Goal: Task Accomplishment & Management: Manage account settings

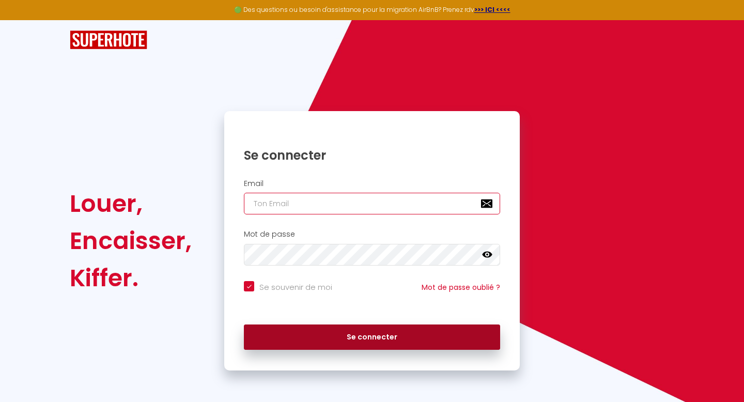
type input "[EMAIL_ADDRESS][DOMAIN_NAME]"
click at [370, 335] on button "Se connecter" at bounding box center [372, 337] width 256 height 26
checkbox input "true"
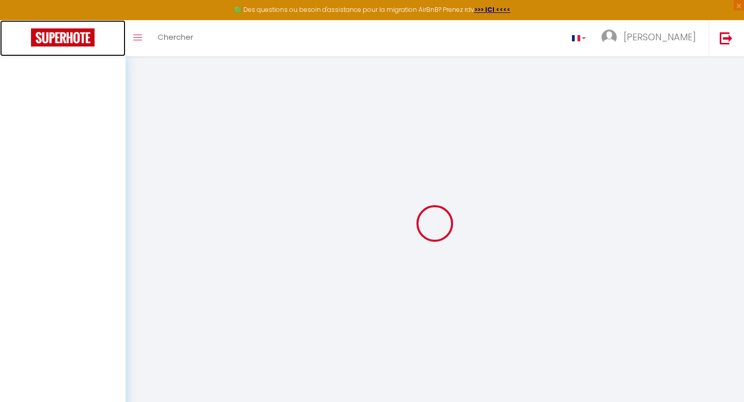
click at [77, 39] on img at bounding box center [63, 37] width 64 height 18
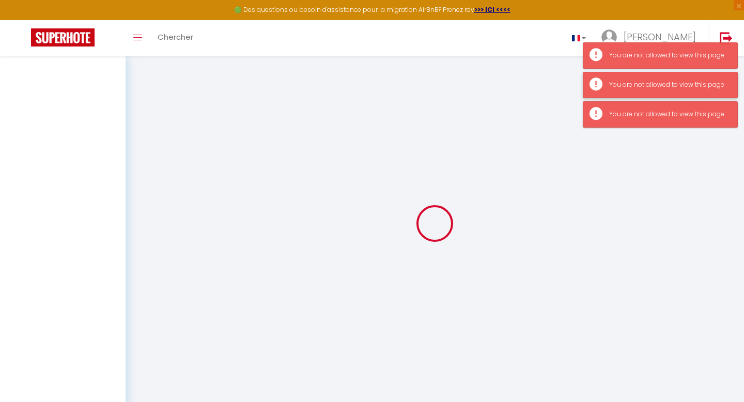
click at [678, 83] on div "You are not allowed to view this page" at bounding box center [668, 85] width 118 height 10
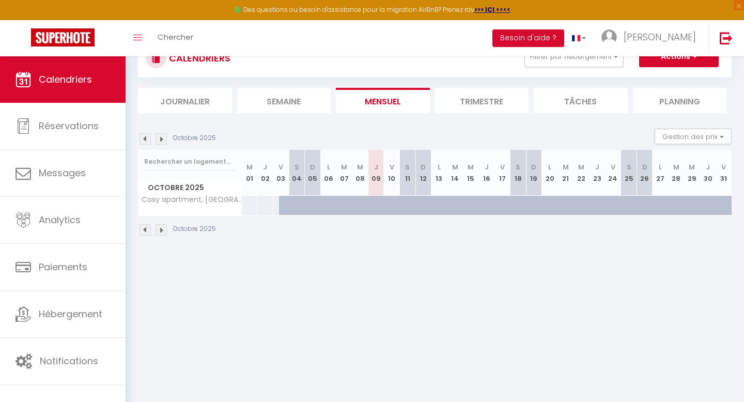
scroll to position [56, 0]
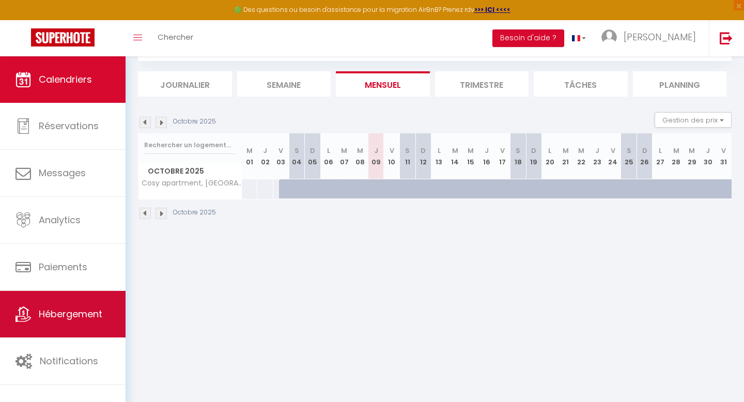
click at [90, 305] on link "Hébergement" at bounding box center [62, 314] width 125 height 46
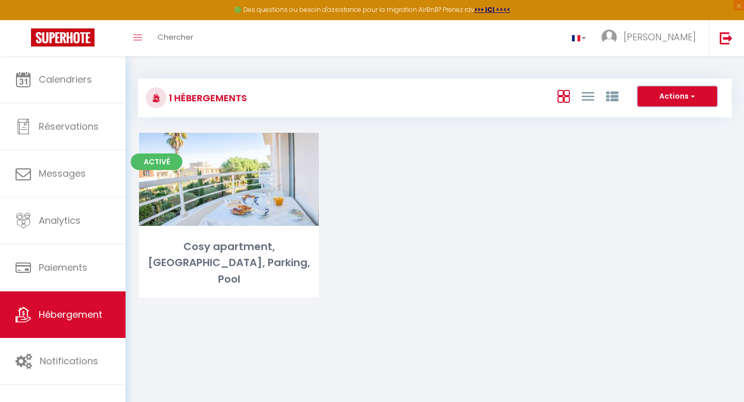
click at [647, 101] on button "Actions" at bounding box center [677, 96] width 80 height 21
click at [602, 178] on div "Activé Editer Cosy apartment, High-End Residence, Parking, Pool" at bounding box center [434, 228] width 617 height 191
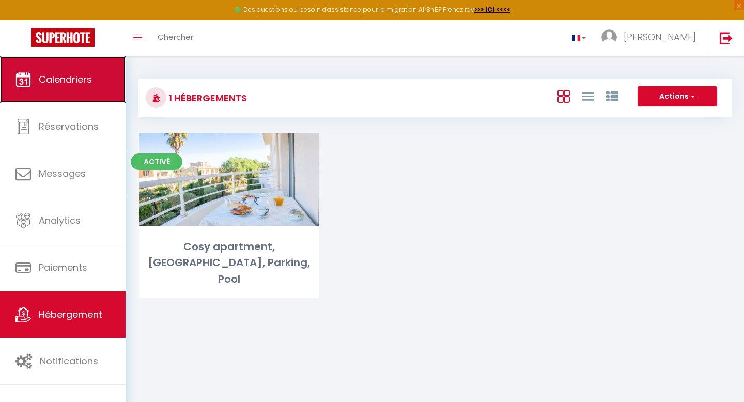
click at [87, 68] on link "Calendriers" at bounding box center [62, 79] width 125 height 46
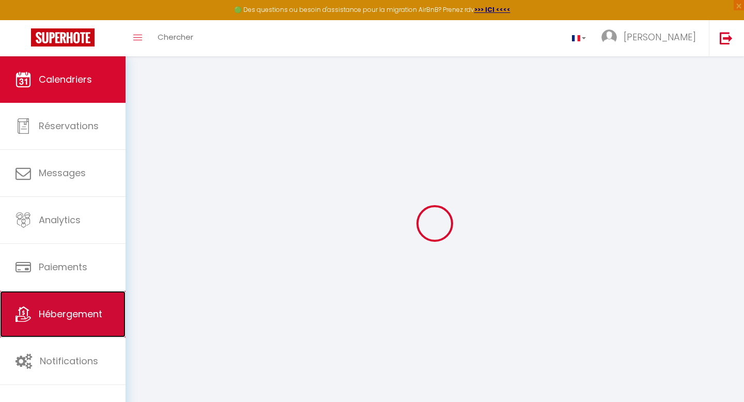
click at [75, 312] on span "Hébergement" at bounding box center [71, 313] width 64 height 13
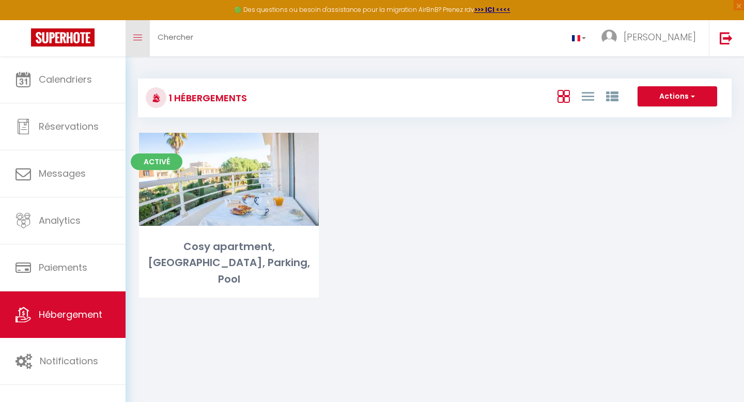
click at [140, 40] on link "Toggle menubar" at bounding box center [137, 38] width 24 height 36
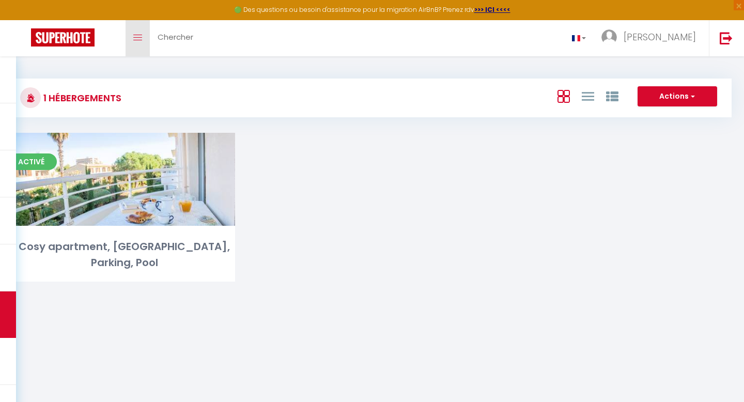
click at [140, 40] on icon "Toggle menubar" at bounding box center [137, 38] width 9 height 6
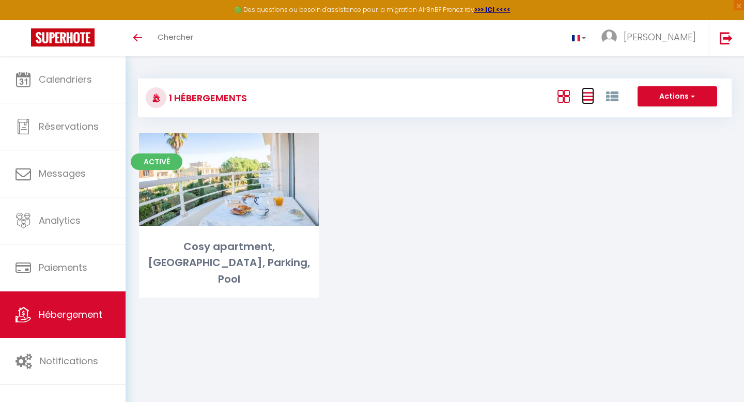
click at [589, 103] on link at bounding box center [587, 95] width 12 height 17
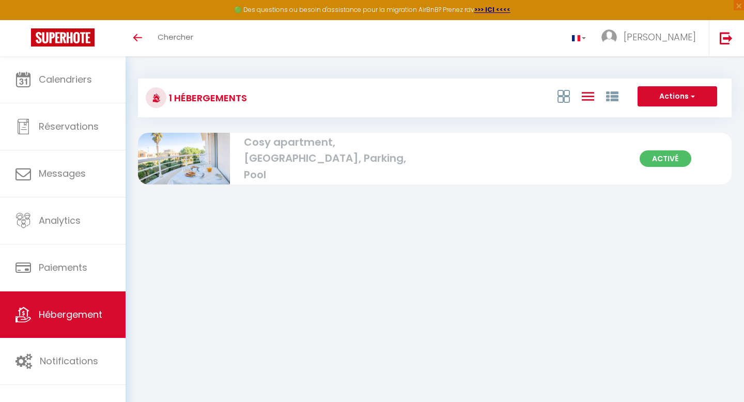
click at [570, 101] on div at bounding box center [587, 96] width 71 height 20
click at [143, 52] on link "Toggle menubar" at bounding box center [137, 38] width 24 height 36
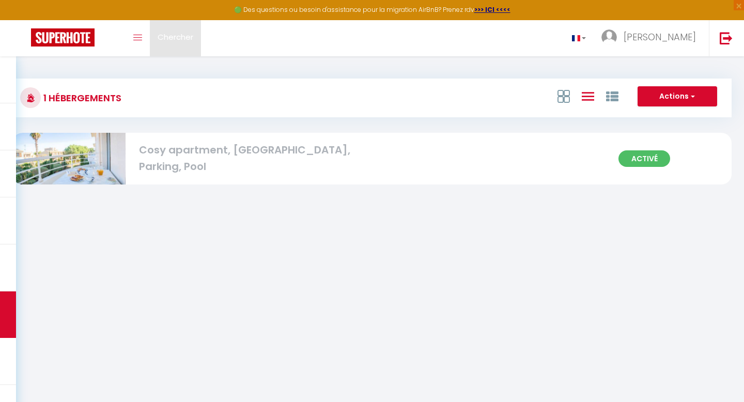
click at [150, 40] on link "Chercher" at bounding box center [175, 38] width 51 height 36
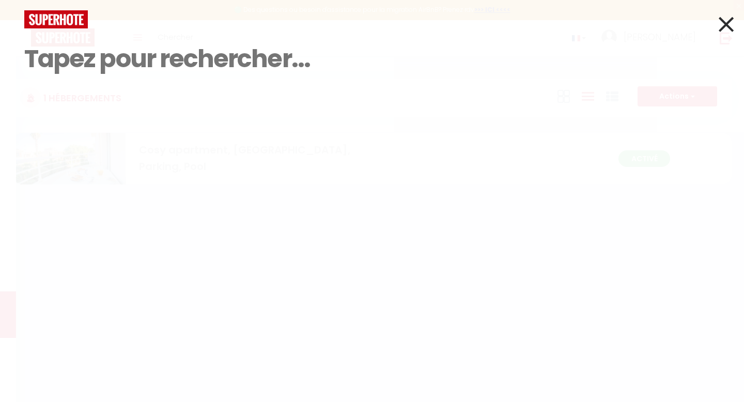
click at [725, 23] on icon at bounding box center [725, 24] width 15 height 26
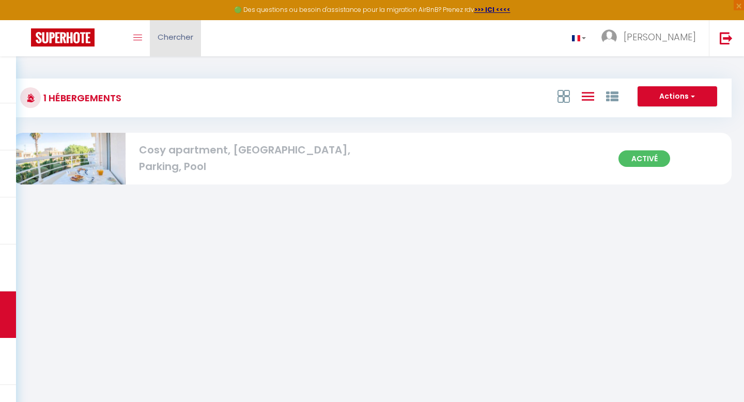
click at [171, 44] on link "Chercher" at bounding box center [175, 38] width 51 height 36
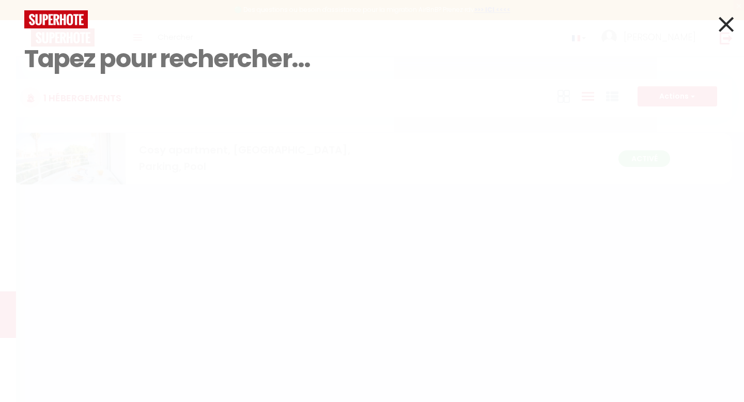
click at [146, 41] on input at bounding box center [371, 58] width 695 height 61
click at [724, 24] on icon at bounding box center [725, 24] width 15 height 26
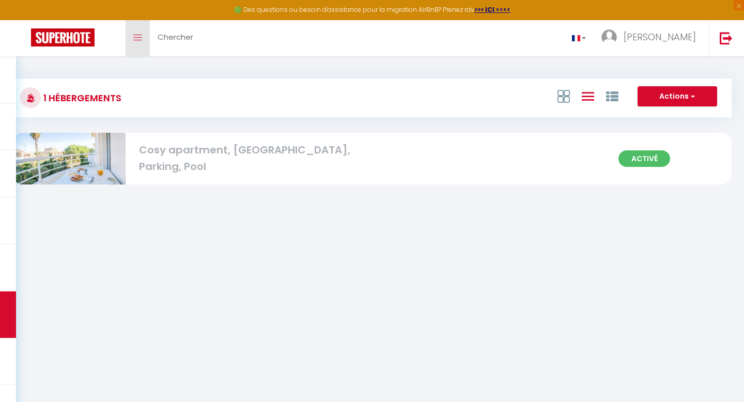
click at [135, 38] on icon "Toggle menubar" at bounding box center [137, 38] width 9 height 6
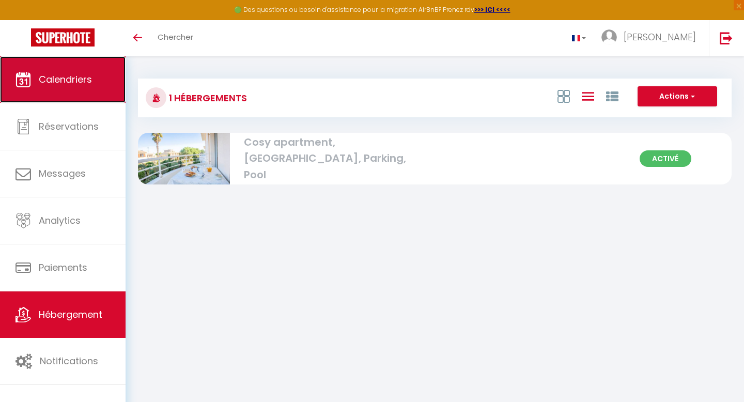
click at [64, 85] on span "Calendriers" at bounding box center [65, 79] width 53 height 13
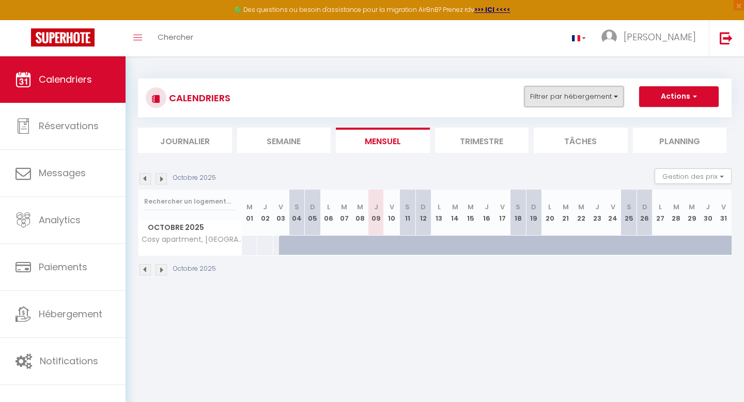
click at [571, 96] on button "Filtrer par hébergement" at bounding box center [573, 96] width 99 height 21
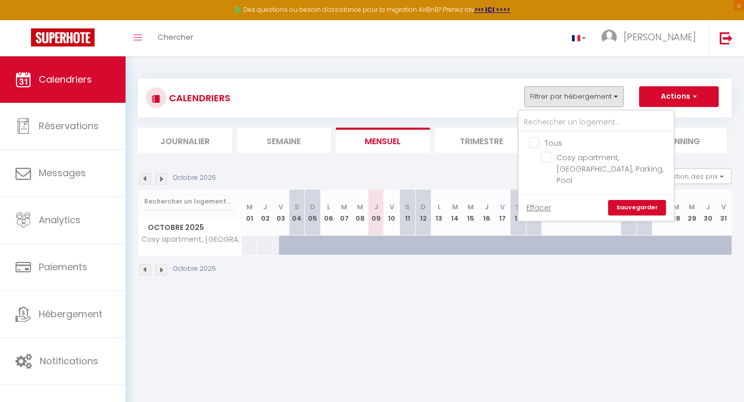
click at [533, 145] on input "Tous" at bounding box center [606, 142] width 155 height 10
checkbox input "true"
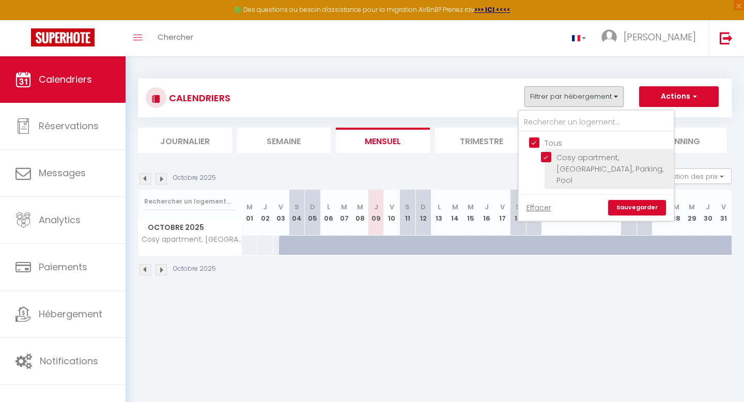
scroll to position [46, 0]
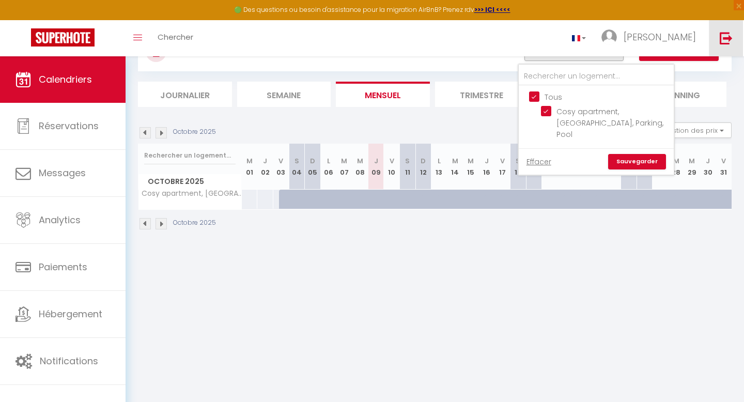
click at [725, 28] on link at bounding box center [725, 38] width 34 height 36
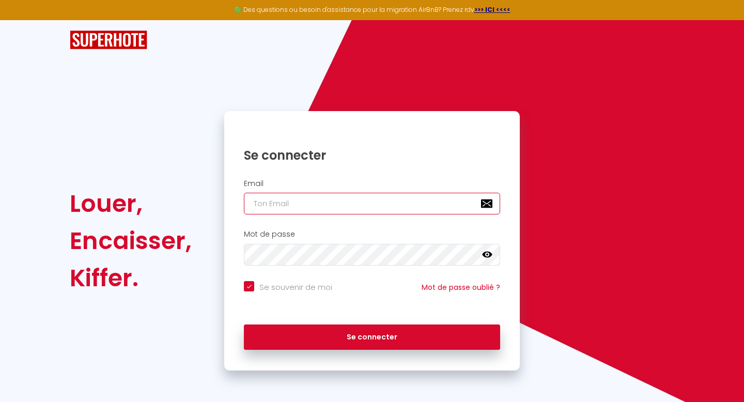
type input "[EMAIL_ADDRESS][DOMAIN_NAME]"
checkbox input "true"
click at [342, 202] on input "[EMAIL_ADDRESS][DOMAIN_NAME]" at bounding box center [372, 204] width 256 height 22
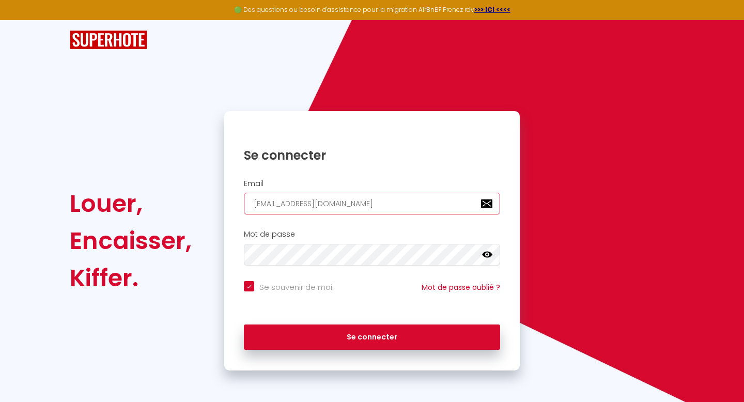
type input "c"
checkbox input "true"
type input "c"
checkbox input "true"
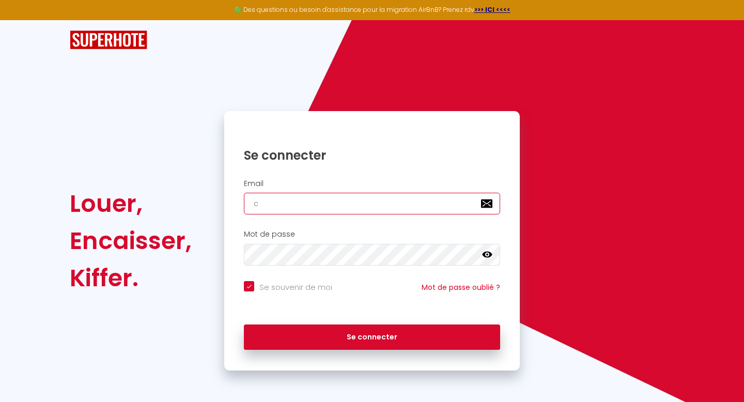
type input "co"
checkbox input "true"
type input "con"
checkbox input "true"
type input "contact@flexihost.fr"
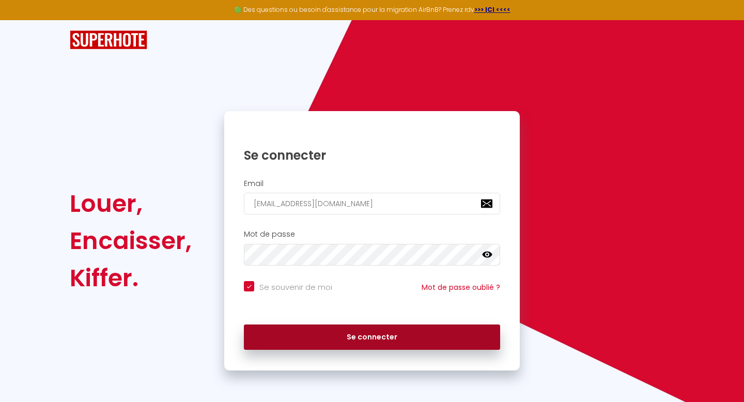
click at [329, 325] on button "Se connecter" at bounding box center [372, 337] width 256 height 26
checkbox input "true"
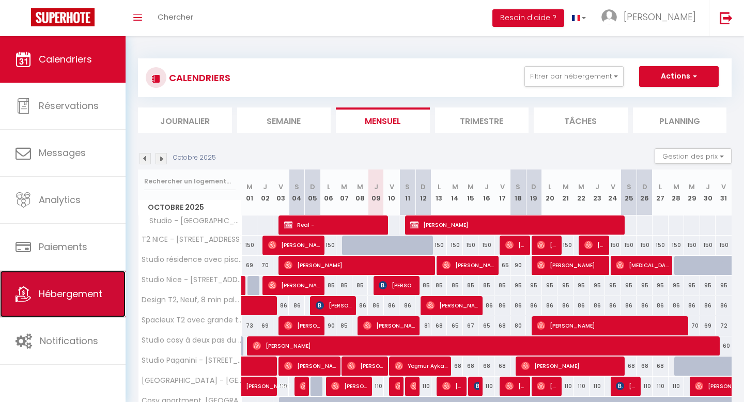
click at [61, 297] on span "Hébergement" at bounding box center [71, 293] width 64 height 13
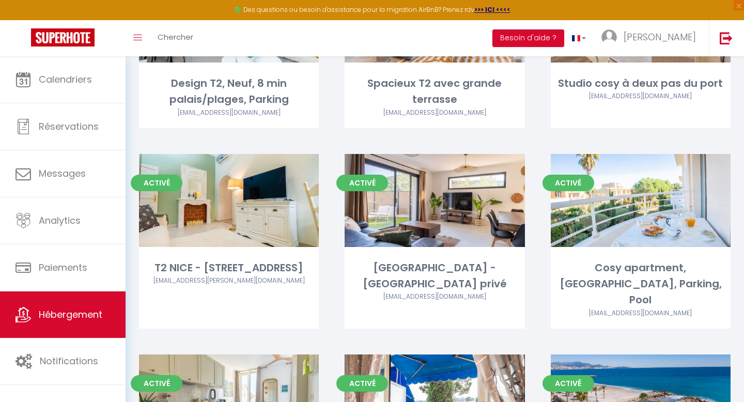
scroll to position [156, 0]
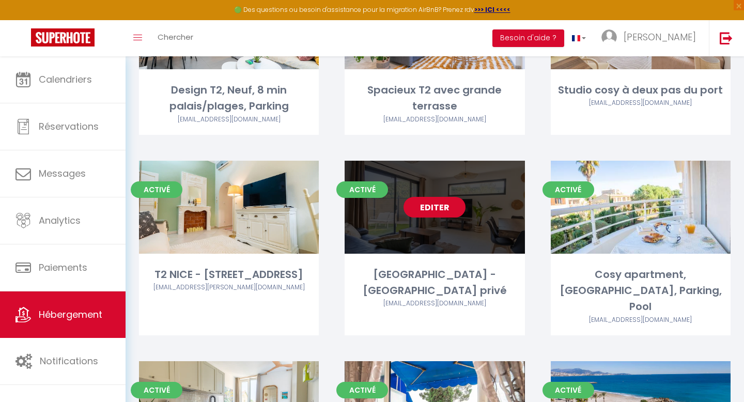
click at [417, 197] on link "Editer" at bounding box center [434, 207] width 62 height 21
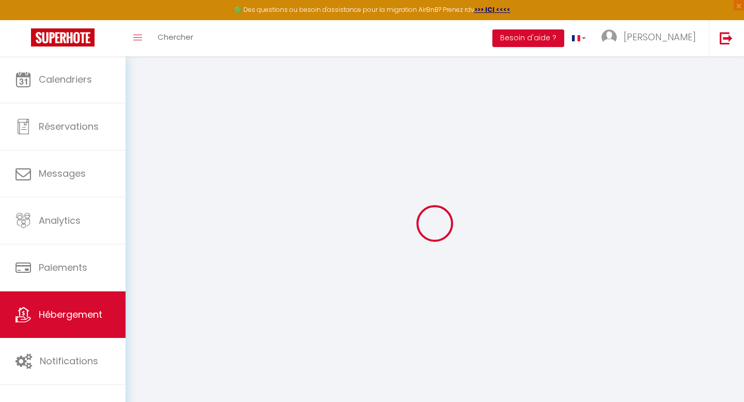
select select
checkbox input "false"
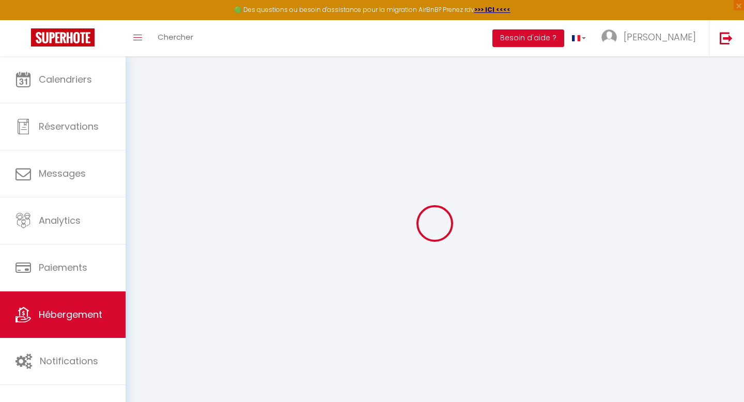
select select "18:00"
select select "23:45"
select select "11:00"
select select "30"
select select "120"
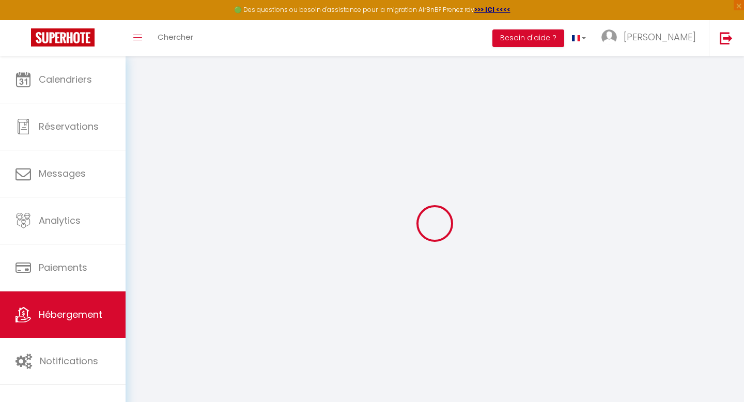
select select
checkbox input "false"
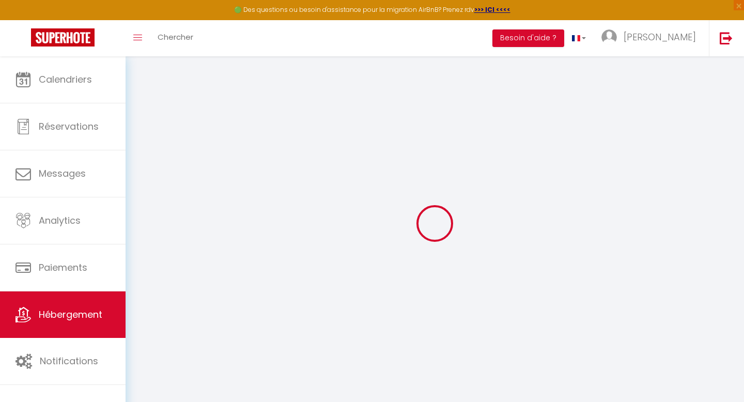
select select
checkbox input "false"
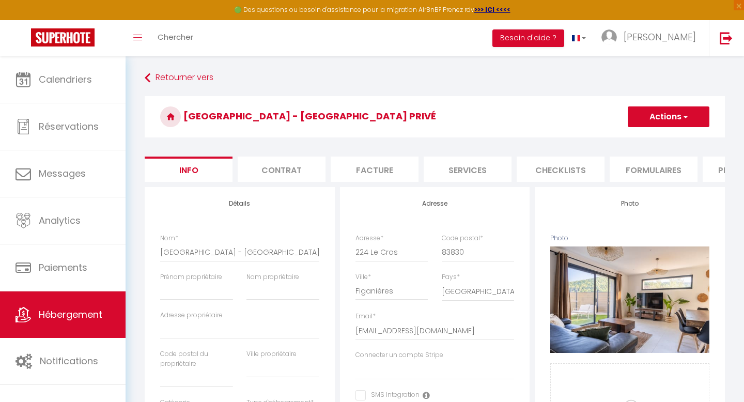
select select
checkbox input "false"
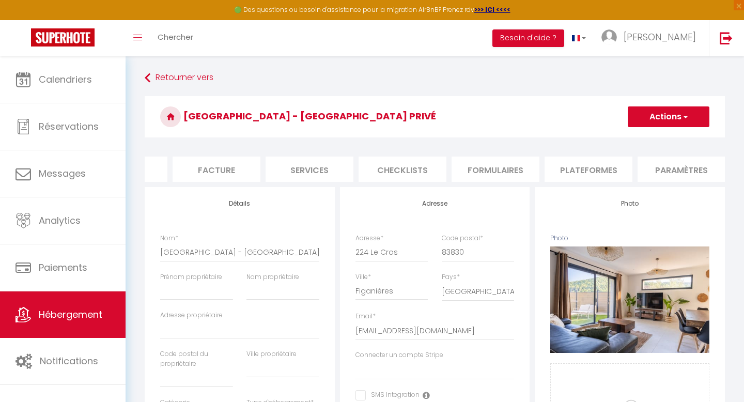
scroll to position [0, 174]
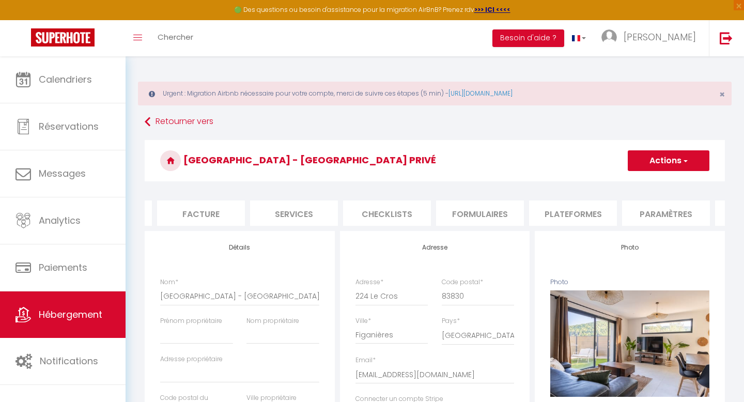
click at [576, 212] on li "Plateformes" at bounding box center [573, 212] width 88 height 25
select select
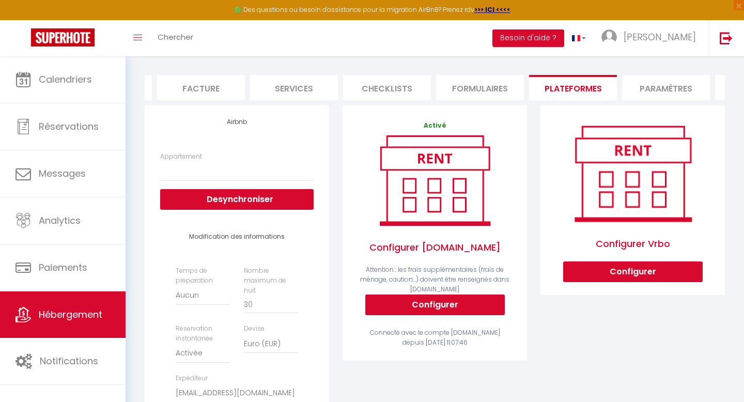
scroll to position [130, 0]
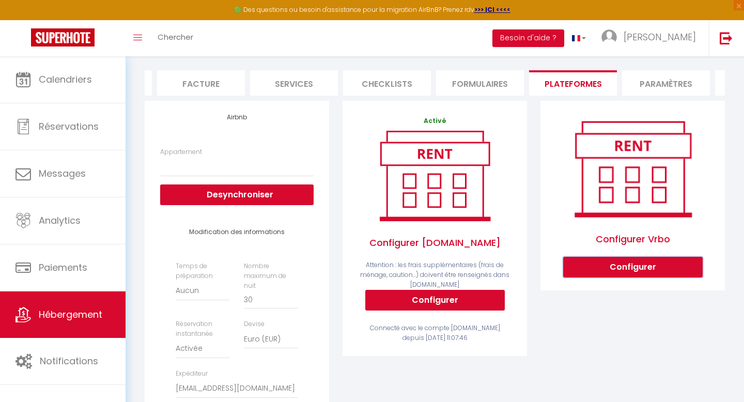
click at [615, 260] on button "Configurer" at bounding box center [632, 267] width 139 height 21
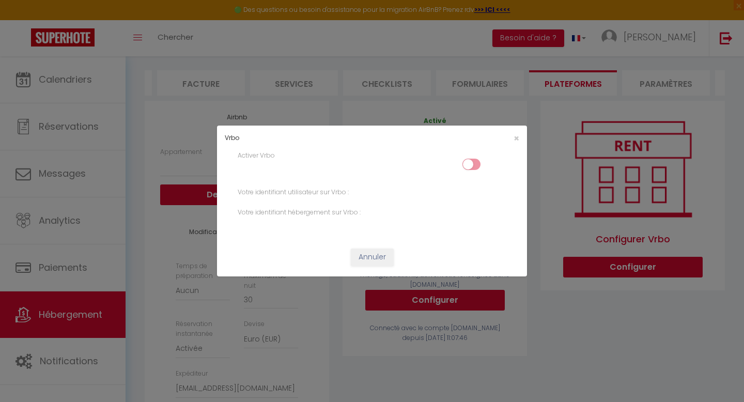
click at [465, 155] on div "Activer Vrbo" at bounding box center [372, 164] width 282 height 26
click at [470, 164] on input "checkbox" at bounding box center [471, 166] width 18 height 15
checkbox input "true"
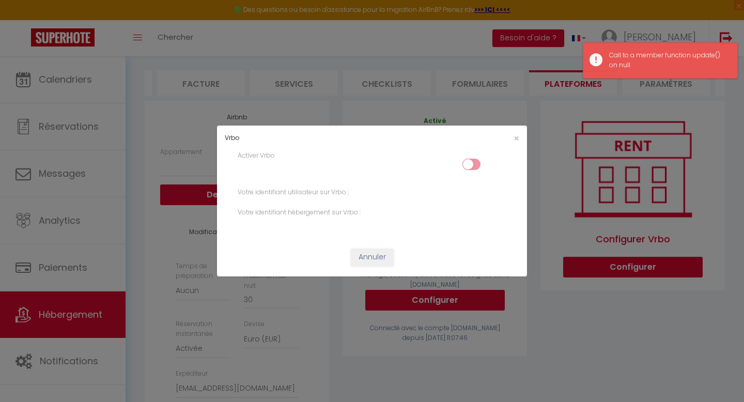
select select
select select "EUR"
click at [472, 167] on input "checkbox" at bounding box center [471, 166] width 18 height 15
checkbox input "false"
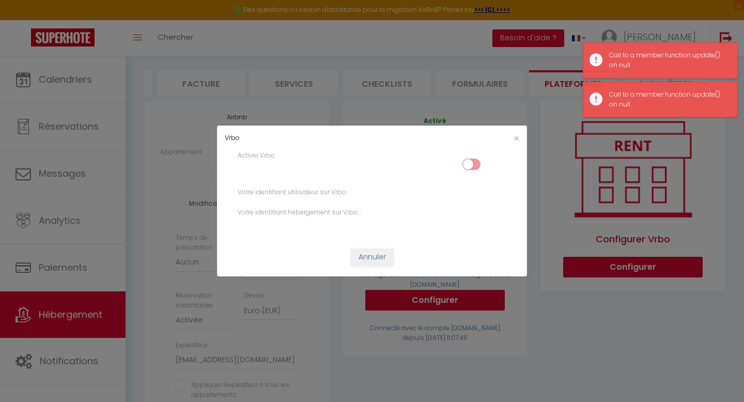
select select
select select "EUR"
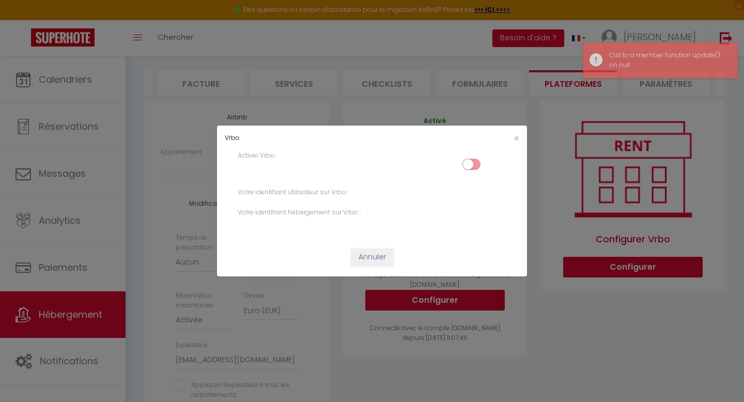
click at [328, 192] on label "Votre identifiant utilisateur sur Vrbo :" at bounding box center [293, 192] width 111 height 10
click at [0, 0] on select "1465372701 - Villa with Private Pool" at bounding box center [0, 0] width 0 height 0
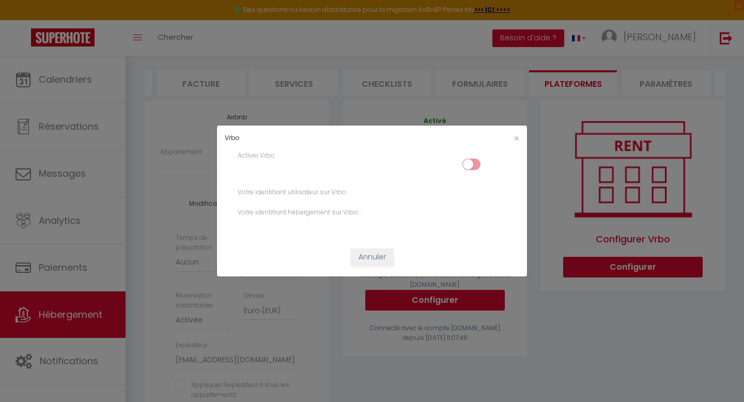
click at [471, 166] on input "checkbox" at bounding box center [471, 166] width 18 height 15
checkbox input "true"
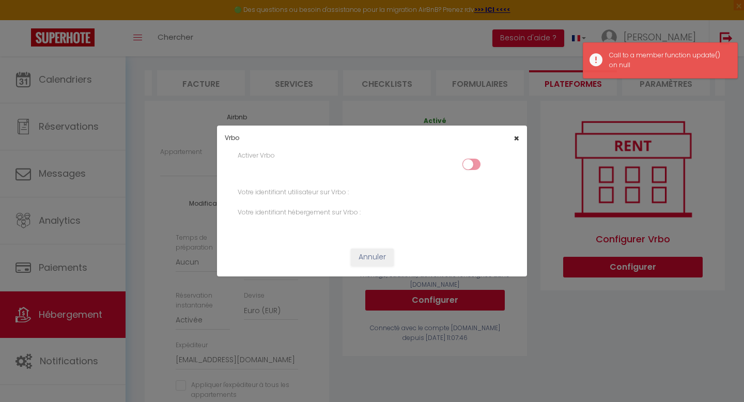
select select
select select "EUR"
click at [518, 143] on span "×" at bounding box center [516, 138] width 6 height 13
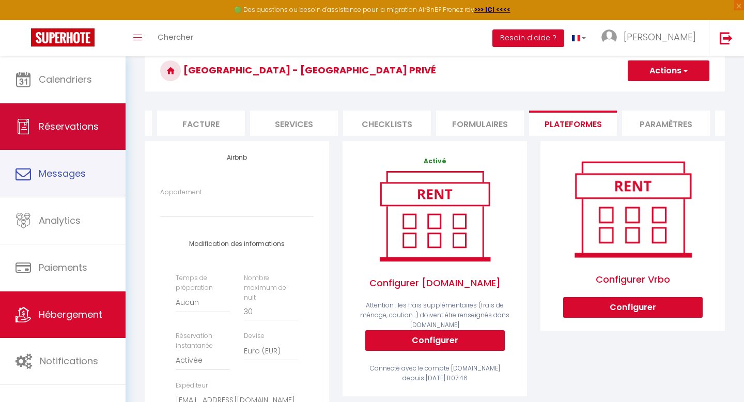
scroll to position [70, 0]
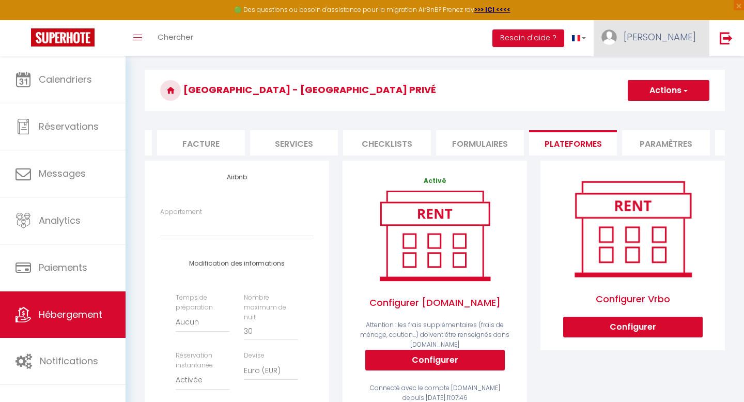
click at [673, 31] on span "Jade" at bounding box center [659, 36] width 72 height 13
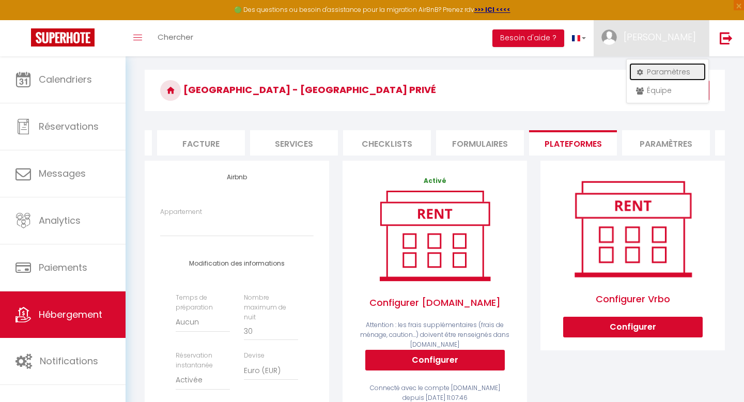
click at [662, 64] on link "Paramètres" at bounding box center [667, 72] width 76 height 18
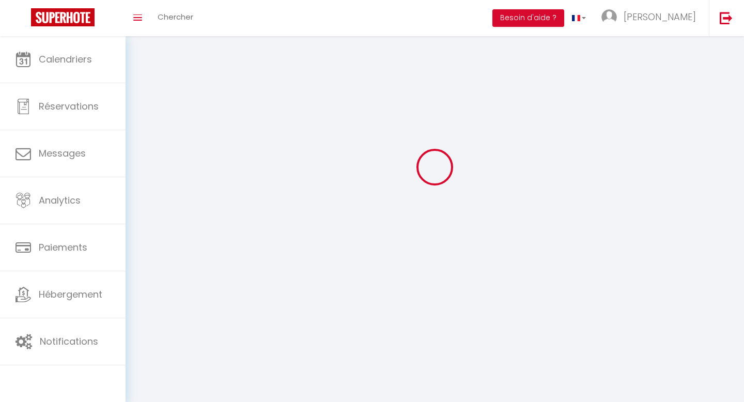
select select "28"
select select "fr"
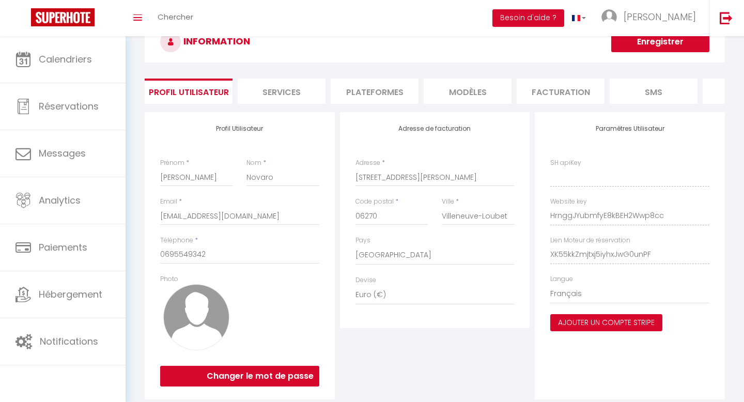
type input "HrnggJYubmfyE8kBEH2Wwp8cc"
type input "XK55kkZmjtxj5iyhxJwG0unPF"
type input "https://app.superhote.com/#/get-available-rentals/XK55kkZmjtxj5iyhxJwG0unPF"
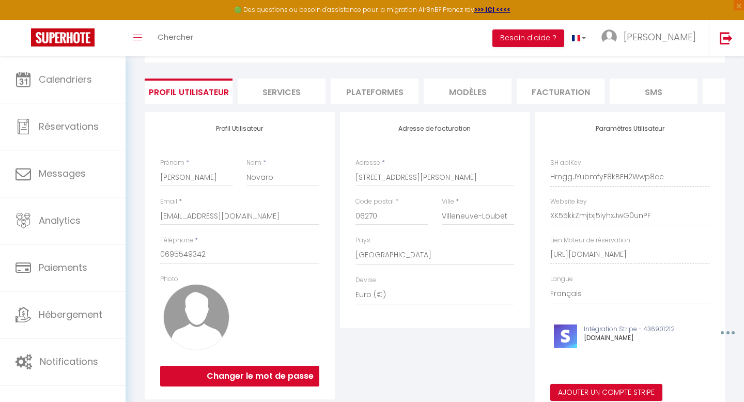
scroll to position [0, 38]
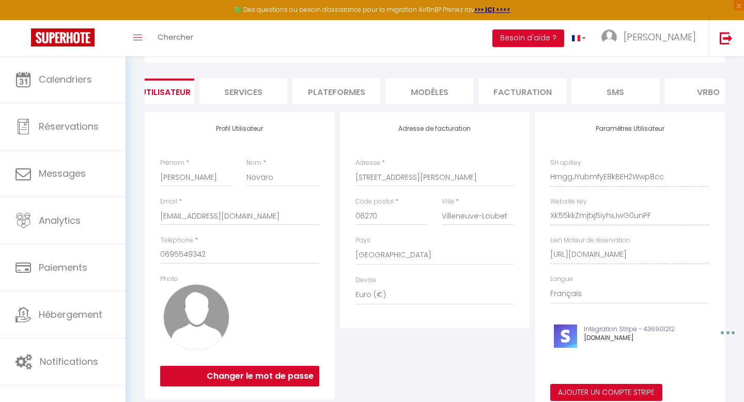
click at [339, 92] on li "Plateformes" at bounding box center [336, 90] width 88 height 25
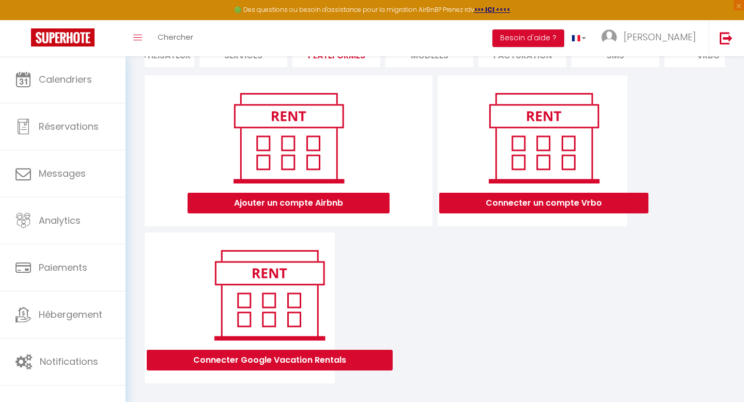
scroll to position [95, 0]
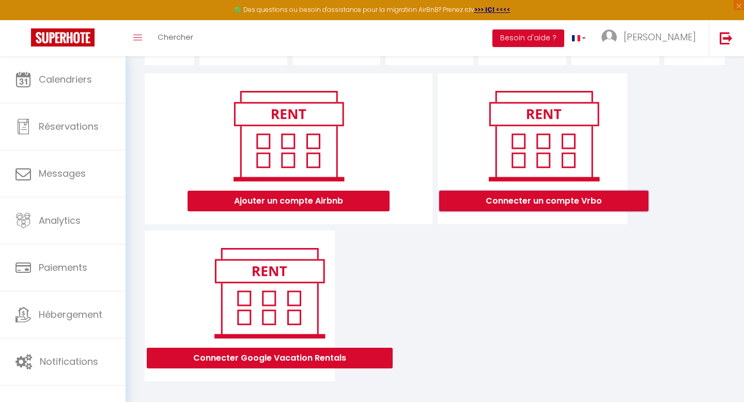
click at [553, 204] on button "Connecter un compte Vrbo" at bounding box center [543, 201] width 209 height 21
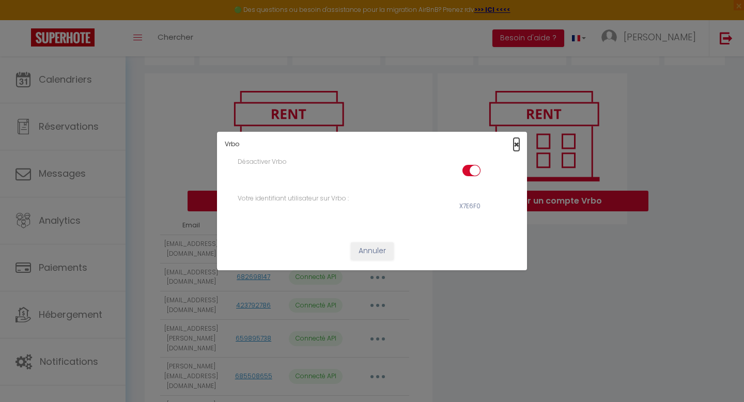
click at [515, 144] on span "×" at bounding box center [516, 144] width 6 height 13
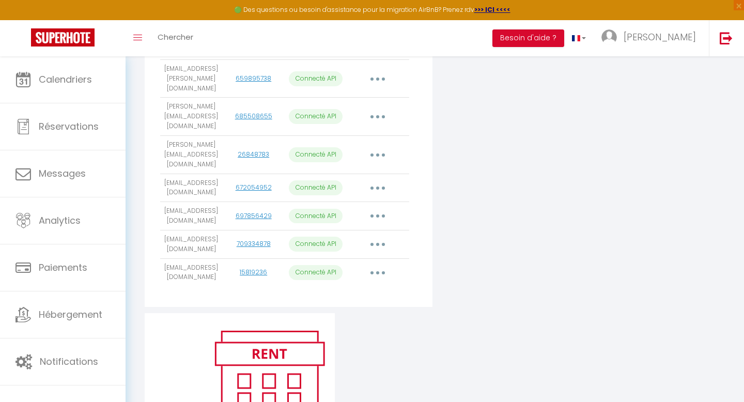
scroll to position [289, 0]
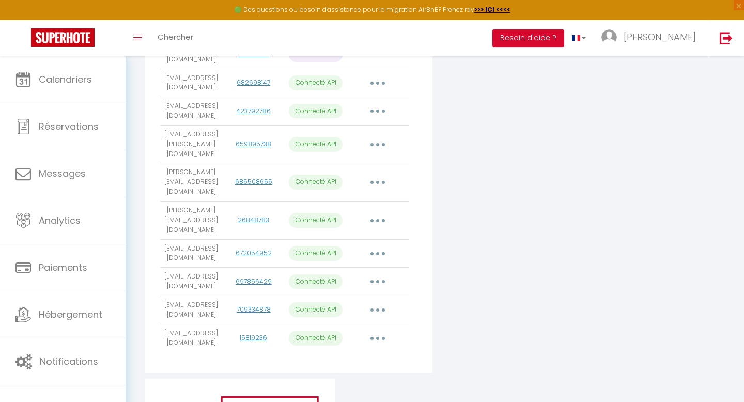
click at [383, 212] on button "button" at bounding box center [377, 220] width 29 height 17
click at [545, 198] on div "Connecter un compte Vrbo" at bounding box center [532, 128] width 195 height 499
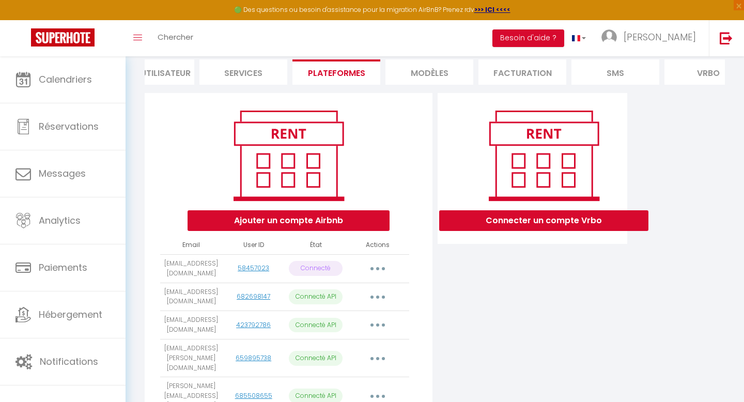
scroll to position [23, 0]
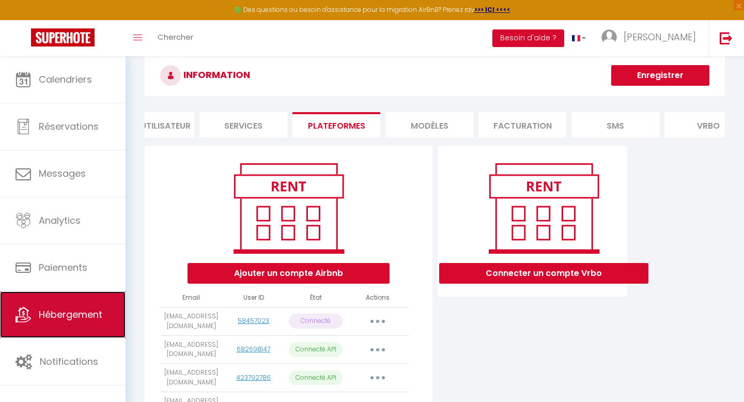
click at [76, 312] on span "Hébergement" at bounding box center [71, 314] width 64 height 13
